Goal: Task Accomplishment & Management: Manage account settings

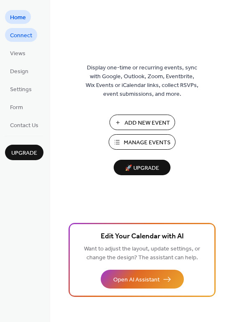
click at [28, 37] on span "Connect" at bounding box center [21, 35] width 22 height 9
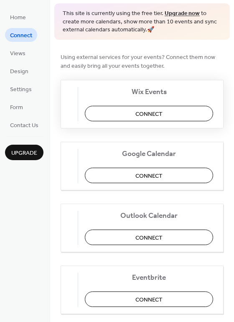
scroll to position [42, 0]
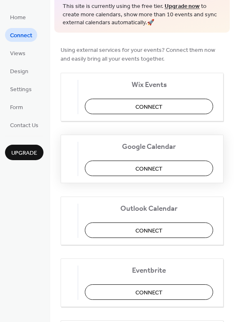
click at [137, 170] on button "Connect" at bounding box center [149, 167] width 128 height 15
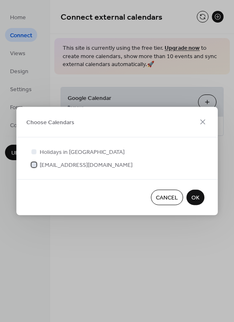
click at [35, 166] on div at bounding box center [33, 164] width 5 height 5
click at [191, 196] on span "OK" at bounding box center [195, 197] width 8 height 9
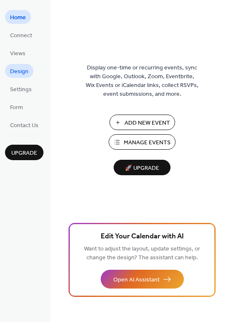
click at [18, 68] on span "Design" at bounding box center [19, 71] width 18 height 9
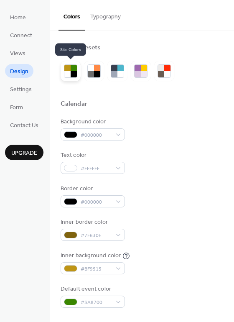
click at [73, 71] on div at bounding box center [74, 74] width 6 height 6
click at [95, 73] on div at bounding box center [97, 74] width 6 height 6
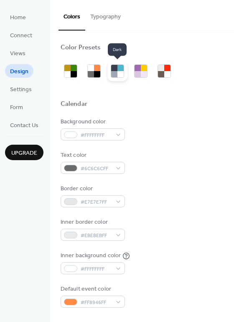
click at [116, 73] on div at bounding box center [114, 74] width 6 height 6
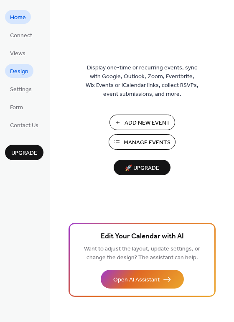
click at [25, 73] on span "Design" at bounding box center [19, 71] width 18 height 9
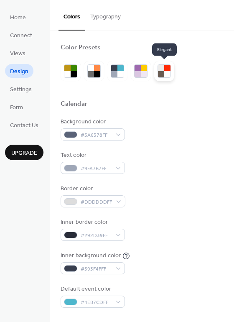
click at [165, 71] on div at bounding box center [167, 68] width 6 height 6
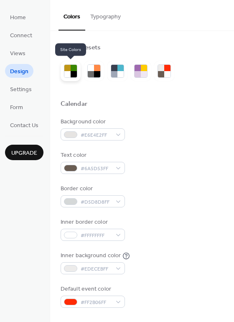
click at [69, 73] on div at bounding box center [67, 74] width 6 height 6
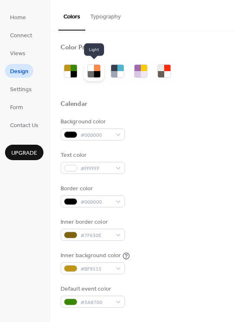
click at [97, 71] on div at bounding box center [97, 68] width 6 height 6
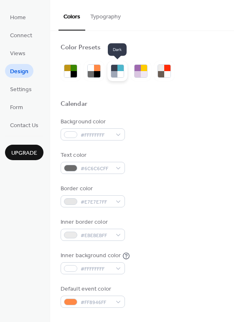
click at [113, 71] on div at bounding box center [114, 68] width 6 height 6
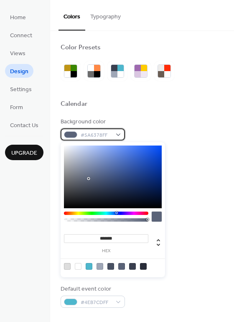
click at [114, 135] on div "#5A6378FF" at bounding box center [93, 134] width 64 height 12
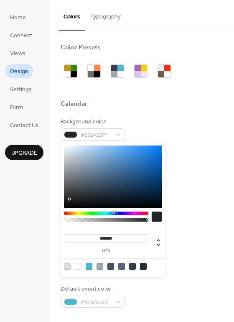
type input "*******"
drag, startPoint x: 82, startPoint y: 184, endPoint x: 69, endPoint y: 199, distance: 19.9
click at [69, 199] on div at bounding box center [113, 176] width 98 height 63
click at [94, 302] on span "#4EB7CDFF" at bounding box center [96, 302] width 31 height 9
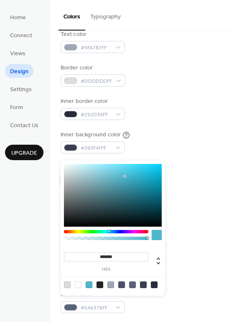
scroll to position [125, 0]
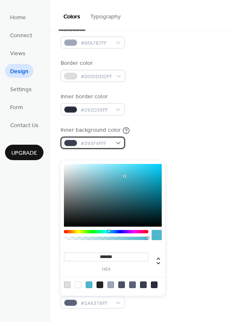
click at [86, 144] on span "#393F4FFF" at bounding box center [96, 143] width 31 height 9
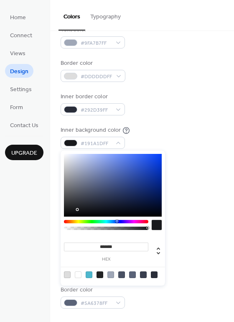
type input "*******"
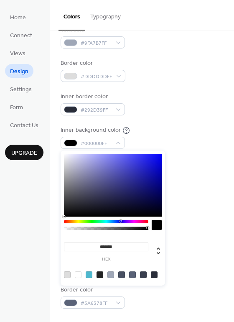
drag, startPoint x: 89, startPoint y: 199, endPoint x: 43, endPoint y: 224, distance: 52.0
click at [43, 224] on body "Home Connect Views Design Settings Form Contact Us Upgrade Design Upgrade Color…" at bounding box center [117, 161] width 234 height 322
click at [41, 177] on div "Home Connect Views Design Settings Form Contact Us Upgrade" at bounding box center [25, 161] width 50 height 322
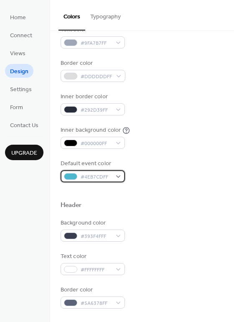
click at [116, 177] on div "#4EB7CDFF" at bounding box center [93, 176] width 64 height 12
click at [168, 189] on div at bounding box center [142, 191] width 163 height 19
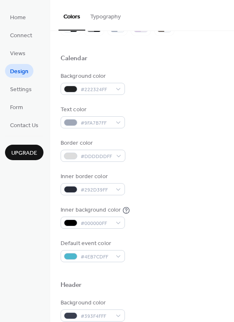
scroll to position [0, 0]
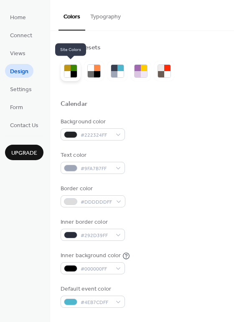
click at [72, 69] on div at bounding box center [74, 68] width 6 height 6
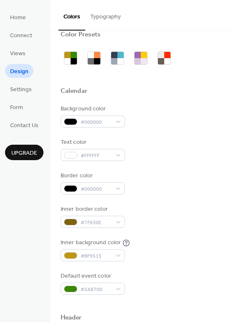
scroll to position [42, 0]
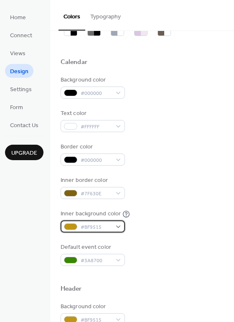
click at [110, 226] on span "#BF9515" at bounding box center [96, 227] width 31 height 9
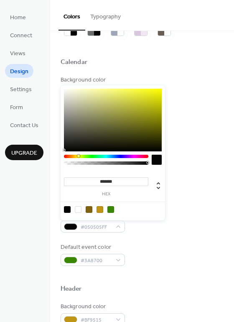
type input "*******"
drag, startPoint x: 79, startPoint y: 145, endPoint x: 67, endPoint y: 150, distance: 13.7
click at [67, 150] on div at bounding box center [113, 120] width 98 height 63
